Goal: Information Seeking & Learning: Learn about a topic

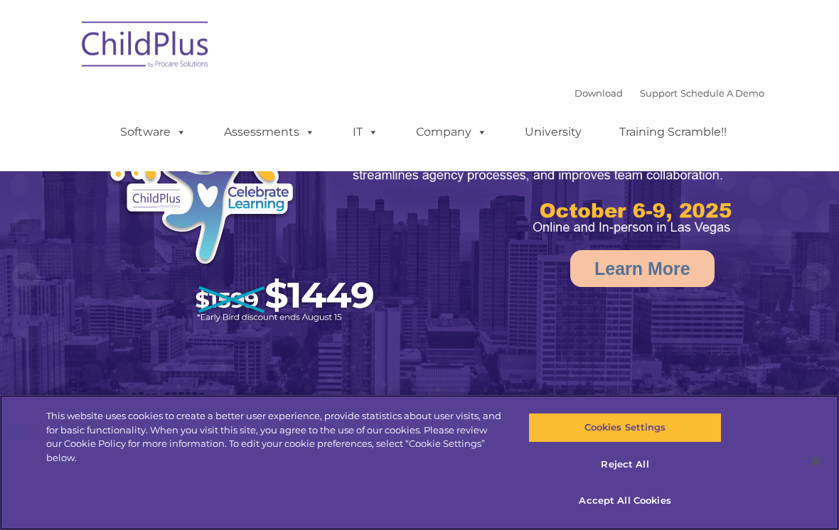
select select "MEDIUM"
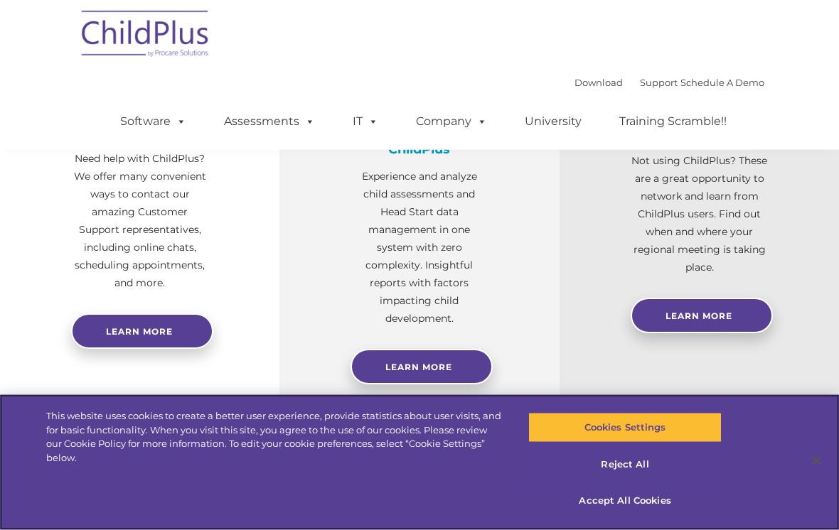
scroll to position [571, 0]
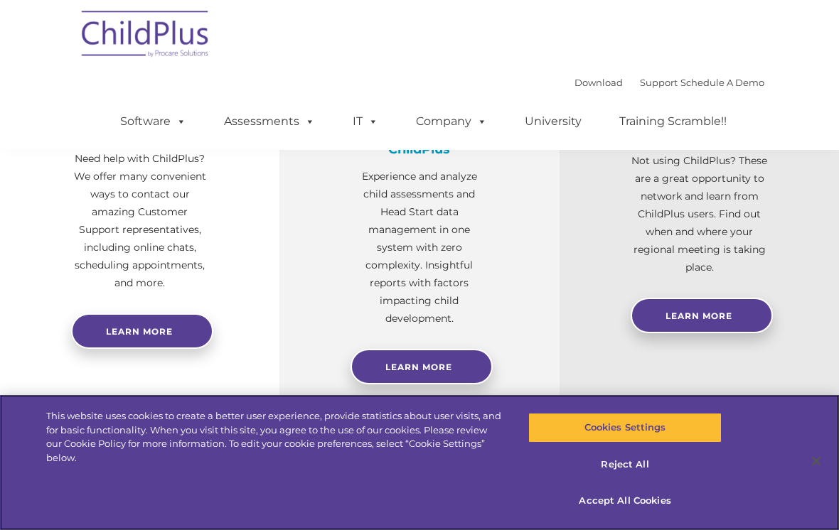
click at [626, 480] on button "Reject All" at bounding box center [624, 465] width 193 height 30
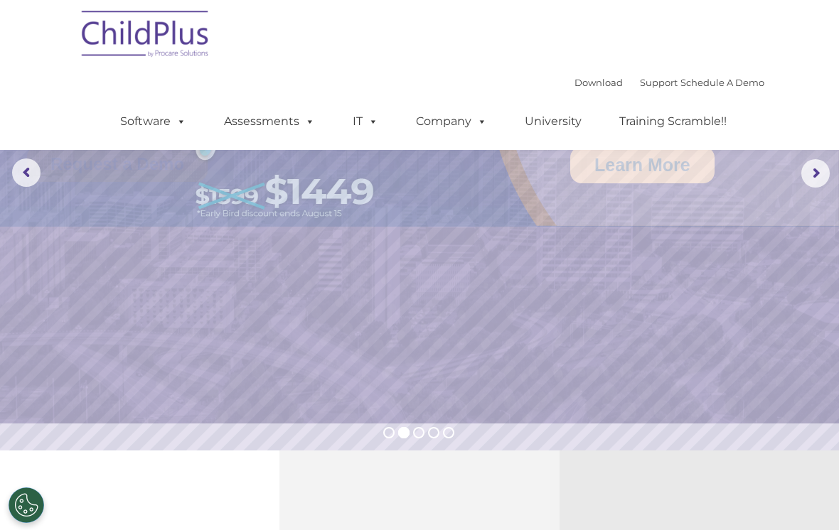
scroll to position [0, 0]
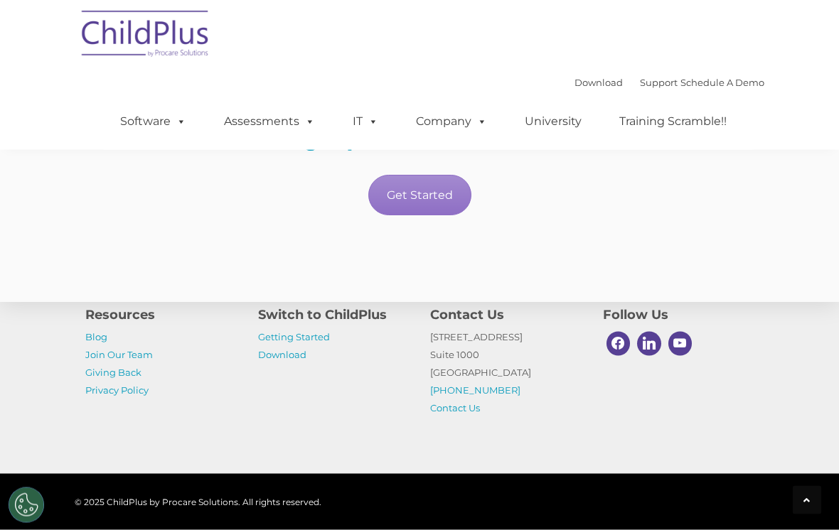
scroll to position [2935, 0]
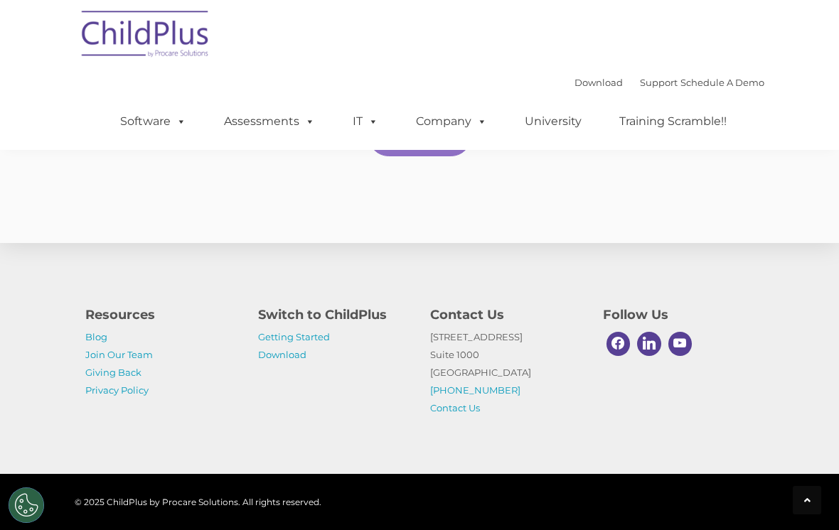
click at [320, 343] on link "Getting Started" at bounding box center [294, 336] width 72 height 11
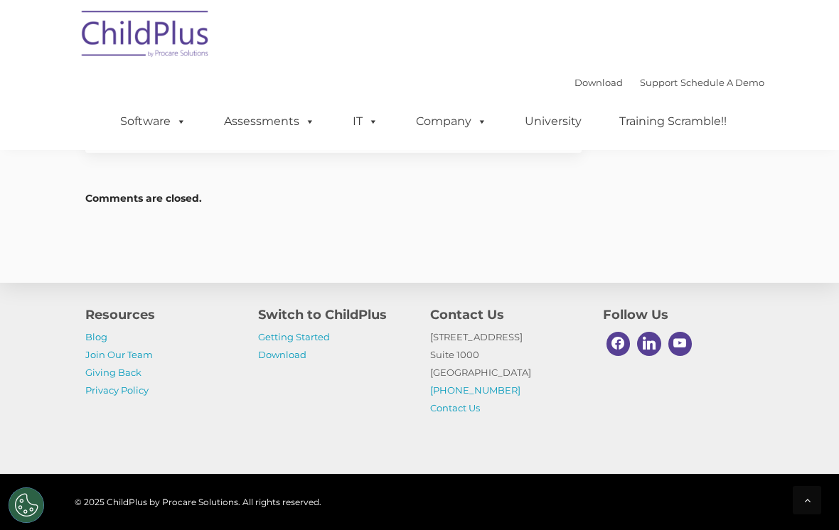
scroll to position [2199, 0]
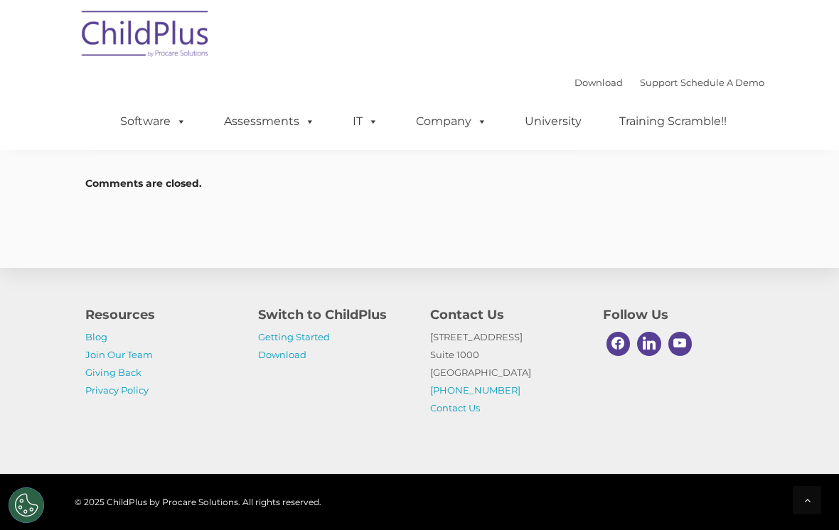
click at [705, 116] on link "Training Scramble!!" at bounding box center [673, 121] width 136 height 28
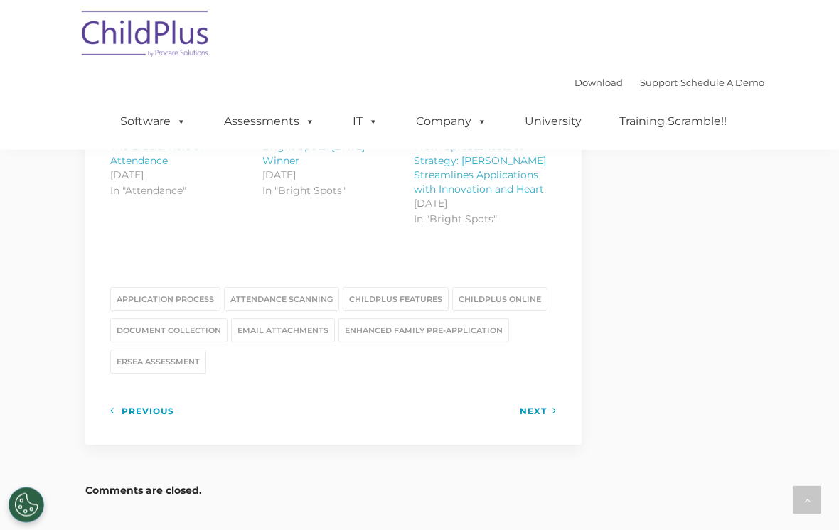
scroll to position [1883, 0]
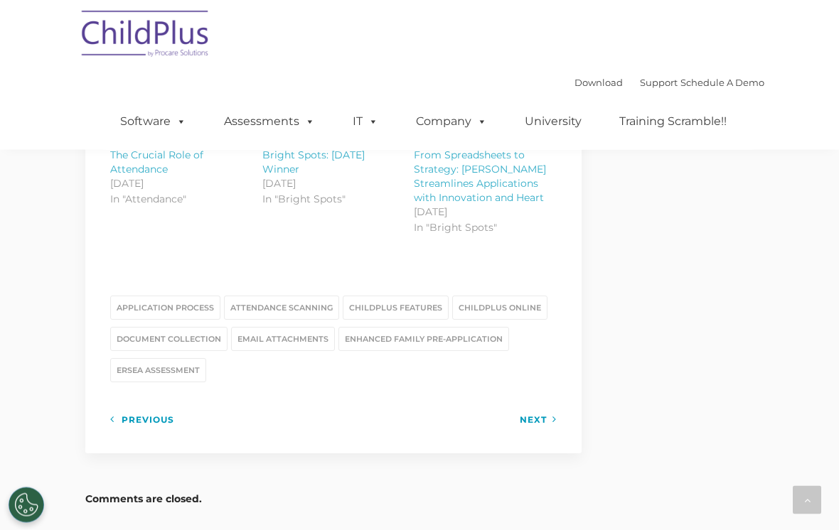
click at [249, 122] on link "Assessments" at bounding box center [269, 121] width 119 height 28
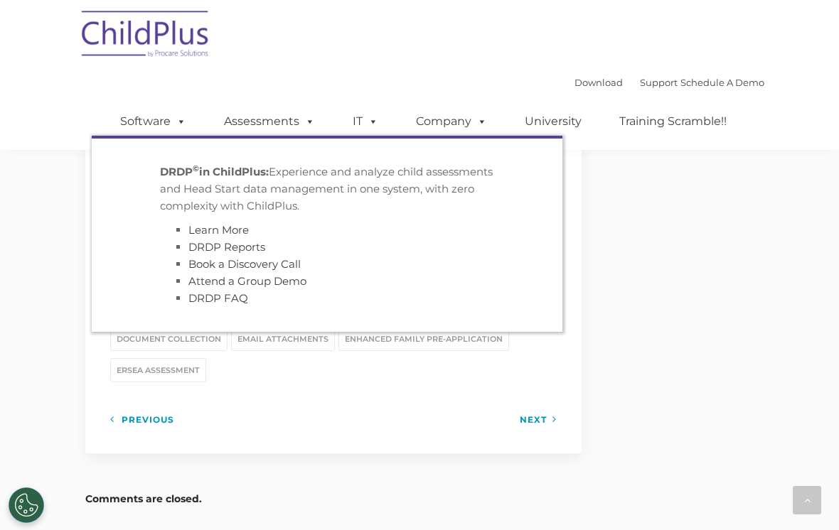
click at [223, 228] on link "Learn More" at bounding box center [218, 230] width 60 height 14
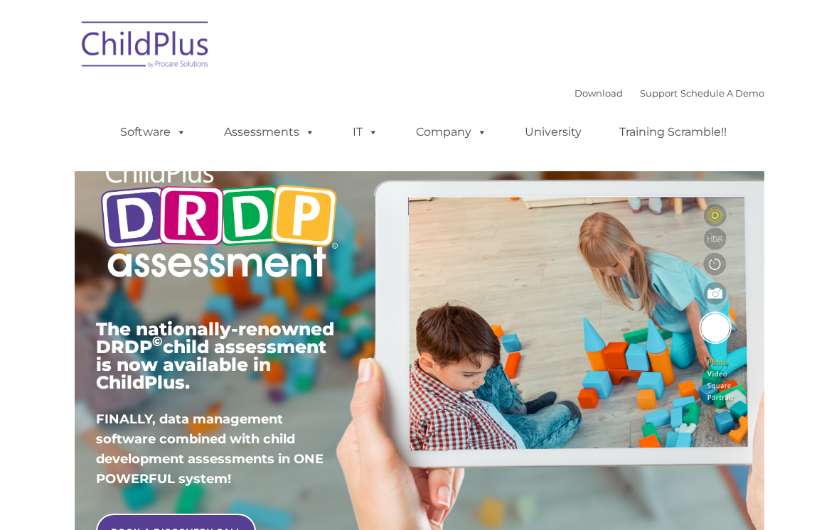
type input ""
click at [241, 251] on img at bounding box center [219, 221] width 246 height 150
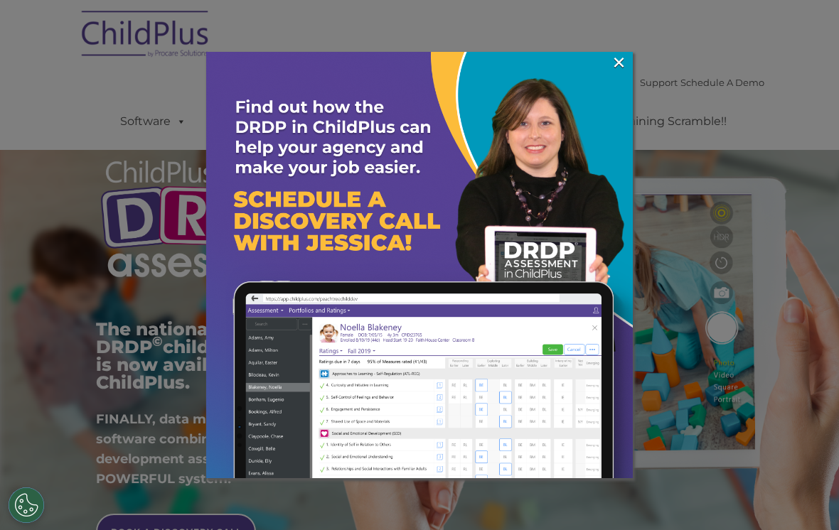
click at [629, 73] on img at bounding box center [419, 265] width 426 height 426
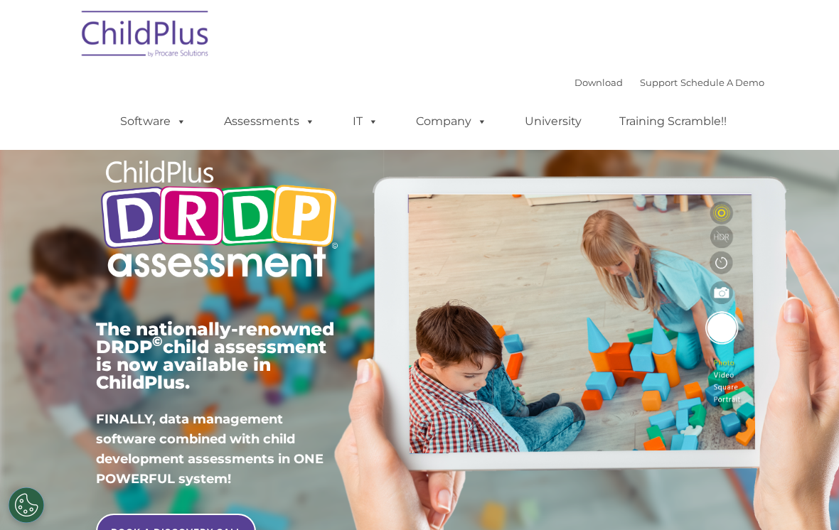
click at [136, 118] on link "Software" at bounding box center [153, 121] width 95 height 28
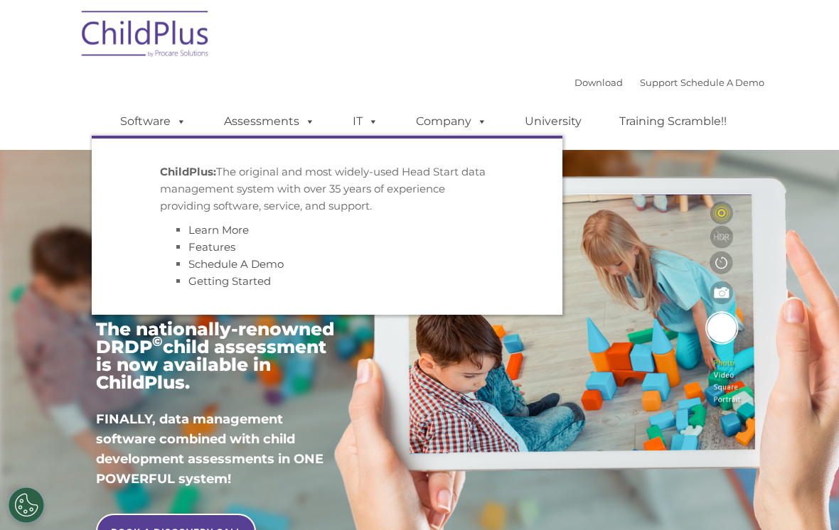
click at [199, 252] on link "Features" at bounding box center [211, 247] width 47 height 14
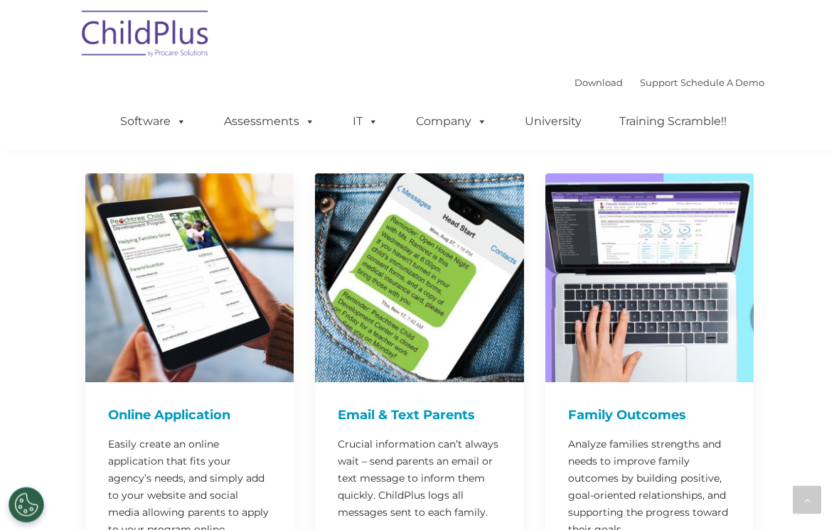
scroll to position [598, 0]
click at [599, 405] on h4 "Family Outcomes" at bounding box center [649, 415] width 163 height 20
click at [606, 405] on h4 "Family Outcomes" at bounding box center [649, 415] width 163 height 20
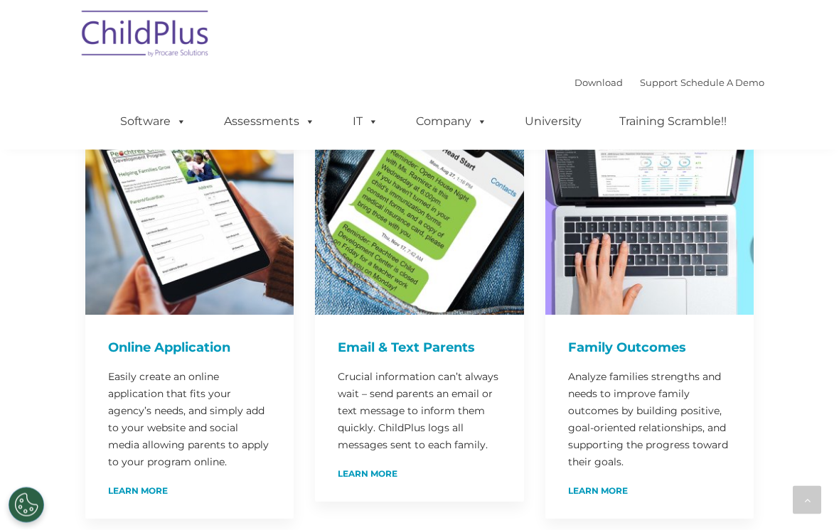
scroll to position [666, 0]
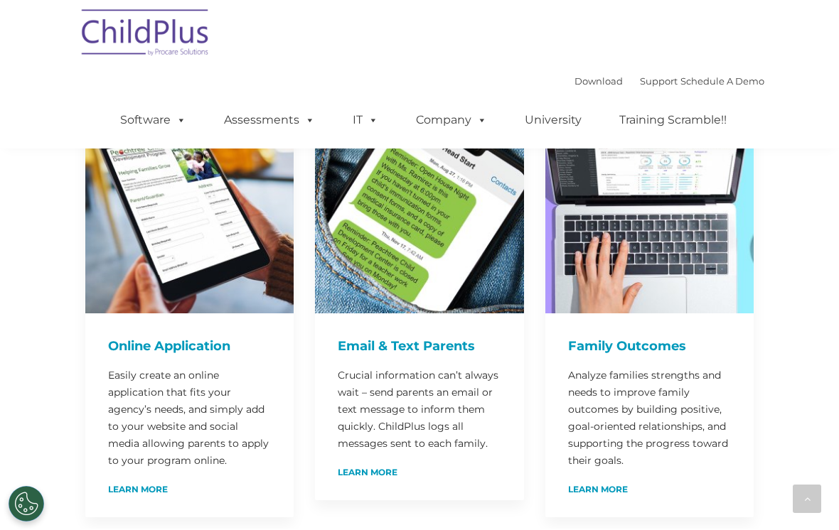
click at [661, 369] on p "Analyze families strengths and needs to improve family outcomes by building pos…" at bounding box center [649, 419] width 163 height 102
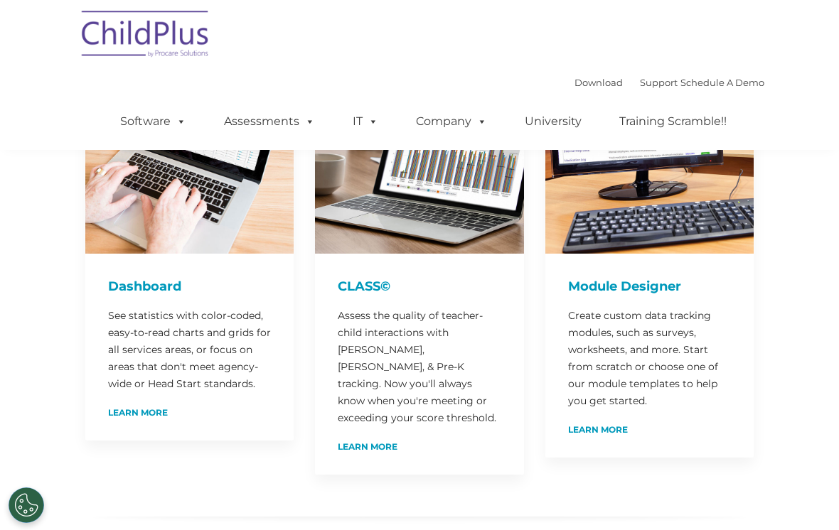
scroll to position [186, 0]
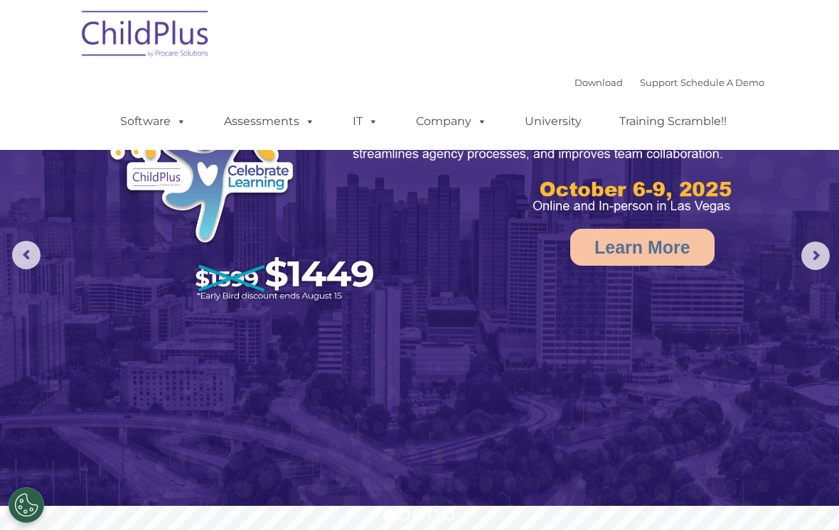
click at [812, 260] on rs-arrow at bounding box center [815, 256] width 28 height 28
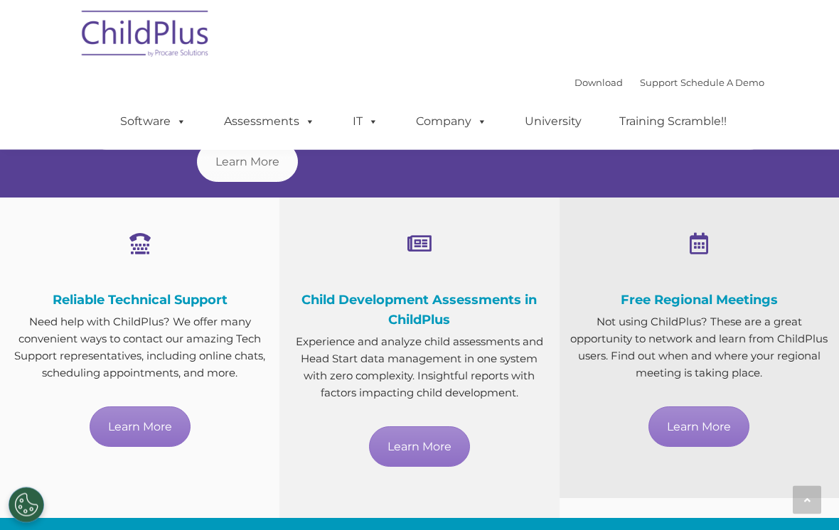
scroll to position [718, 0]
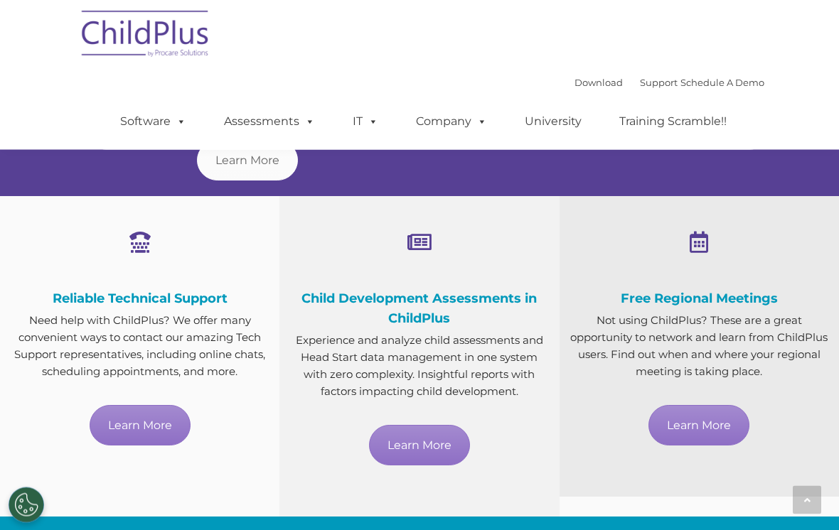
click at [475, 293] on span "Child Development Assessments in ChildPlus" at bounding box center [418, 309] width 235 height 36
click at [442, 443] on link "Learn More" at bounding box center [419, 445] width 101 height 41
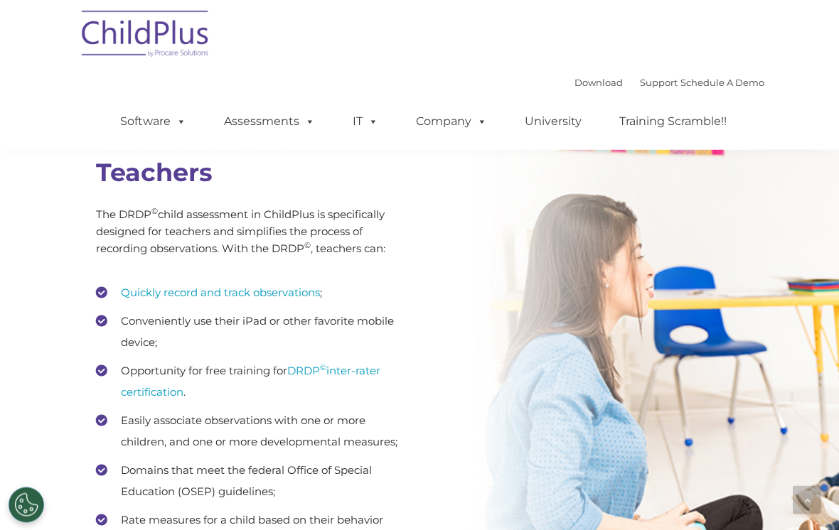
scroll to position [1953, 0]
click at [299, 289] on link "Quickly record and track observations" at bounding box center [220, 293] width 199 height 14
